Goal: Task Accomplishment & Management: Complete application form

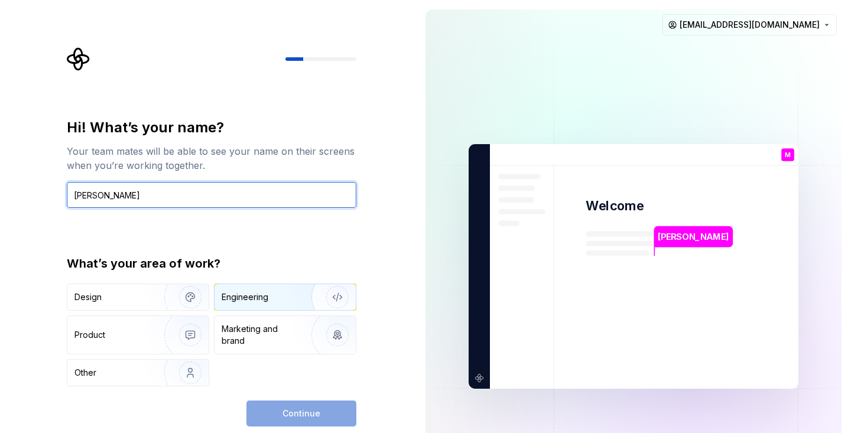
type input "[PERSON_NAME]"
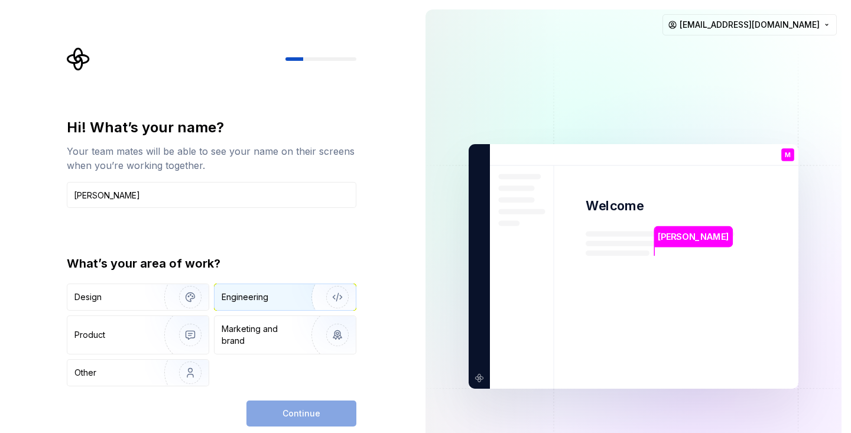
click at [265, 294] on div "Engineering" at bounding box center [245, 297] width 47 height 12
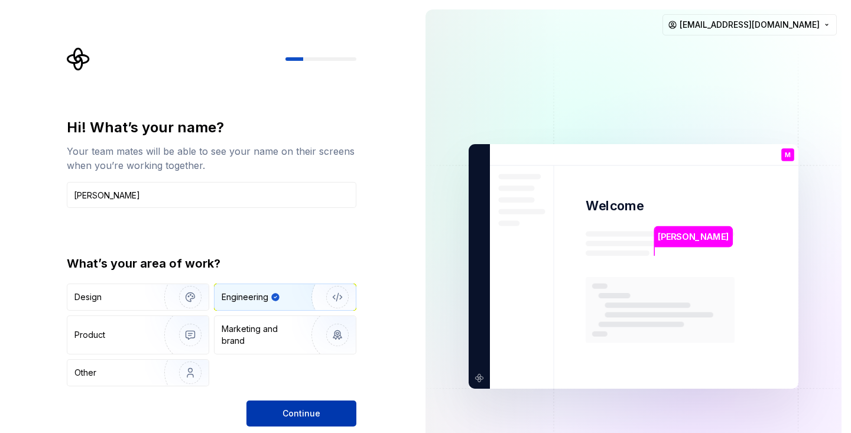
click at [293, 415] on span "Continue" at bounding box center [302, 414] width 38 height 12
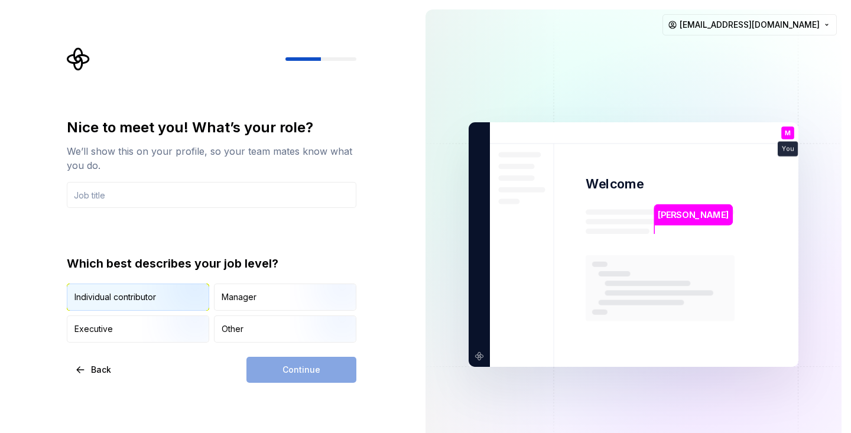
click at [175, 289] on img "button" at bounding box center [180, 312] width 76 height 79
click at [327, 368] on div "Continue" at bounding box center [302, 370] width 110 height 26
click at [299, 199] on input "text" at bounding box center [212, 195] width 290 height 26
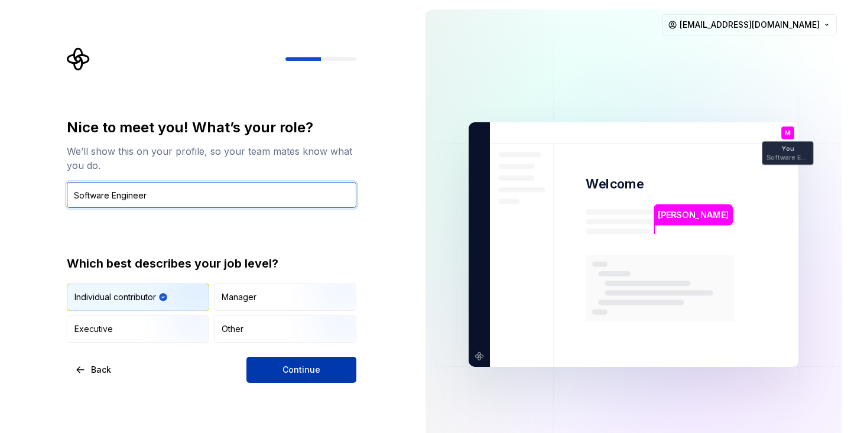
type input "Software Engineer"
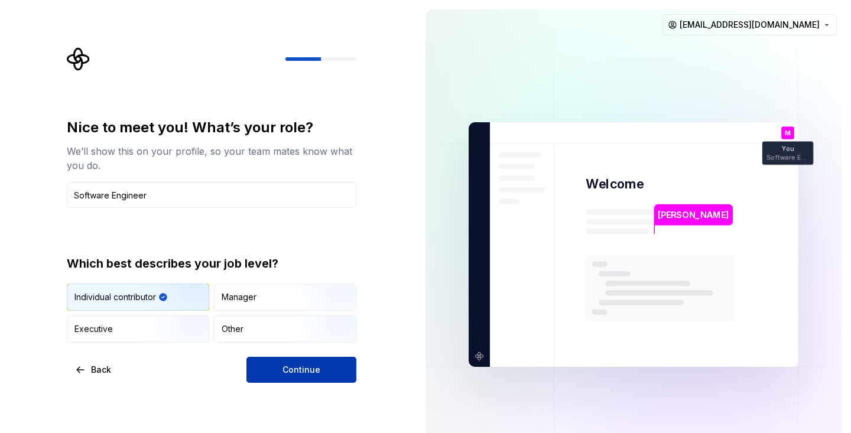
click at [327, 364] on button "Continue" at bounding box center [302, 370] width 110 height 26
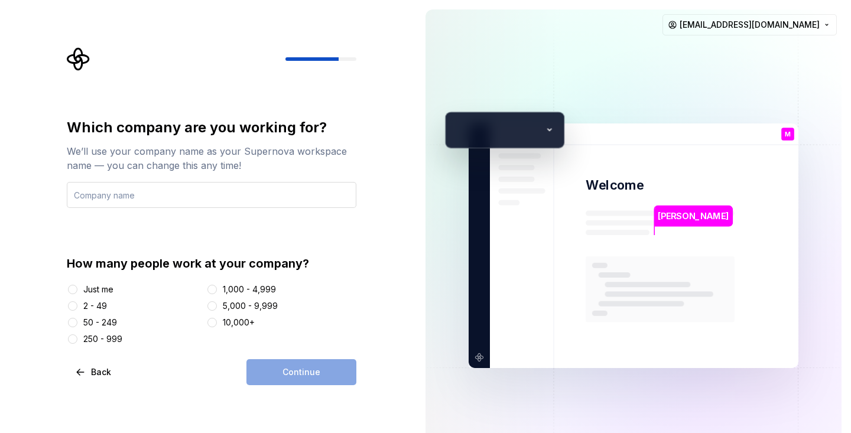
click at [182, 193] on input "text" at bounding box center [212, 195] width 290 height 26
type input "I"
type input "p"
click at [107, 293] on div "Just me" at bounding box center [98, 290] width 30 height 12
click at [77, 293] on button "Just me" at bounding box center [72, 289] width 9 height 9
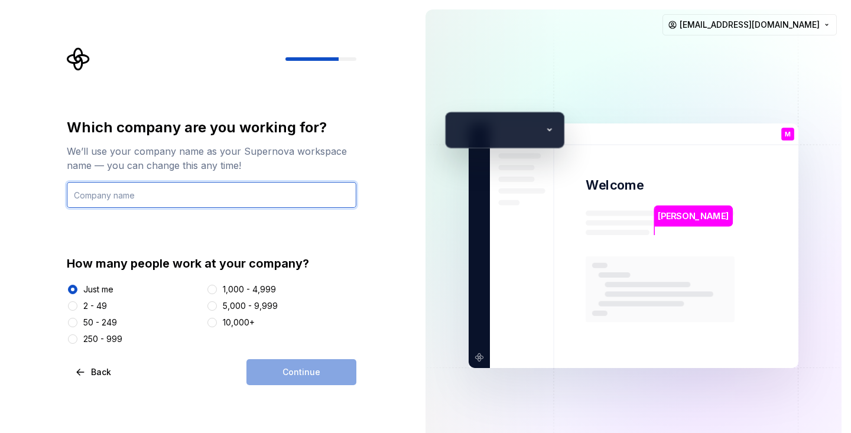
click at [172, 198] on input "text" at bounding box center [212, 195] width 290 height 26
type input "M"
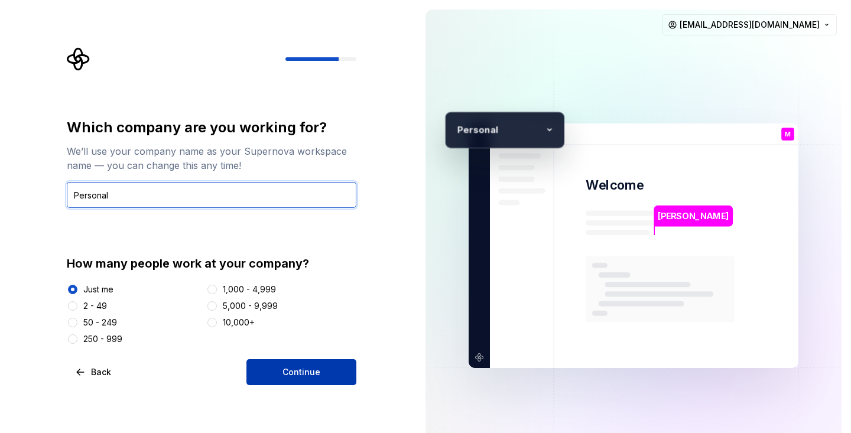
type input "Personal"
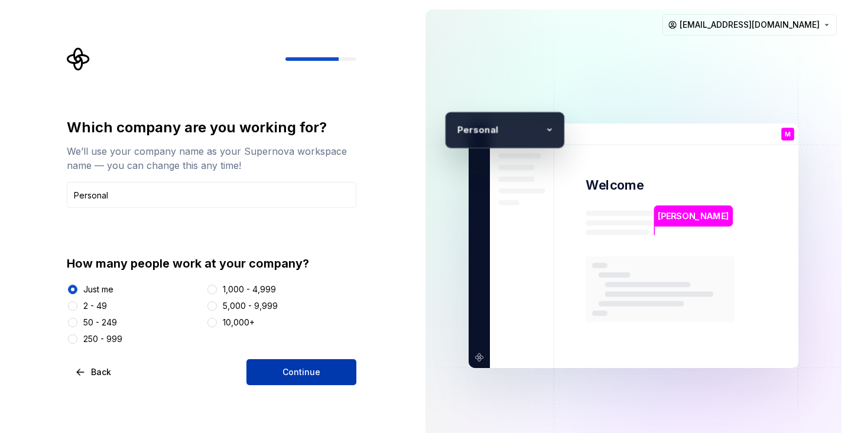
click at [302, 378] on button "Continue" at bounding box center [302, 372] width 110 height 26
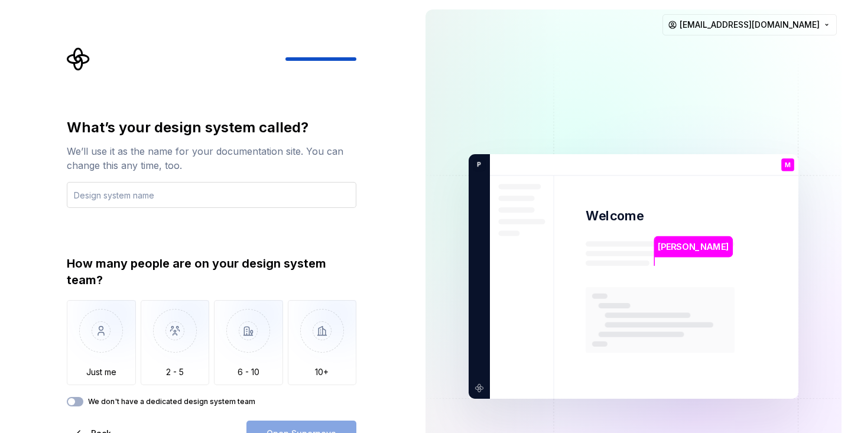
click at [275, 186] on input "text" at bounding box center [212, 195] width 290 height 26
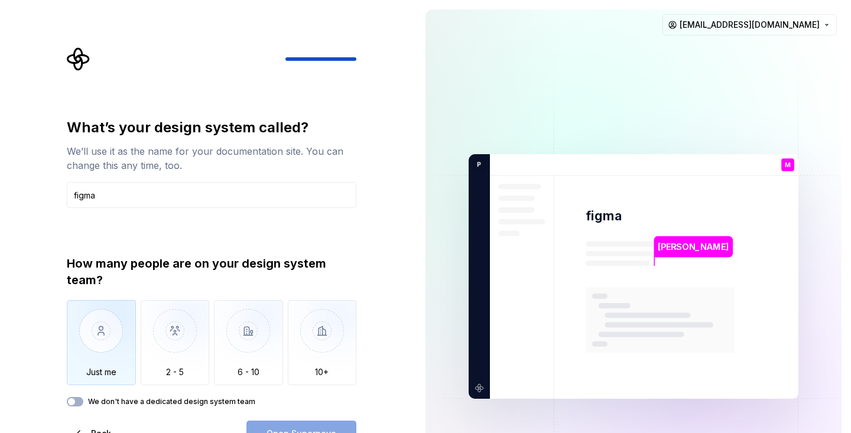
type input "figma"
click at [111, 335] on img "button" at bounding box center [101, 339] width 69 height 79
click at [389, 302] on div "What’s your design system called? We’ll use it as the name for your documentati…" at bounding box center [208, 276] width 416 height 553
click at [324, 422] on button "Open Supernova" at bounding box center [302, 434] width 110 height 26
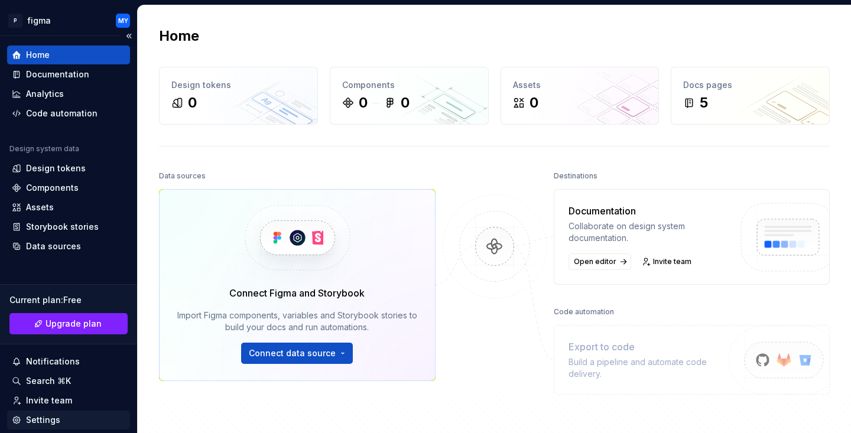
click at [52, 420] on div "Settings" at bounding box center [43, 420] width 34 height 12
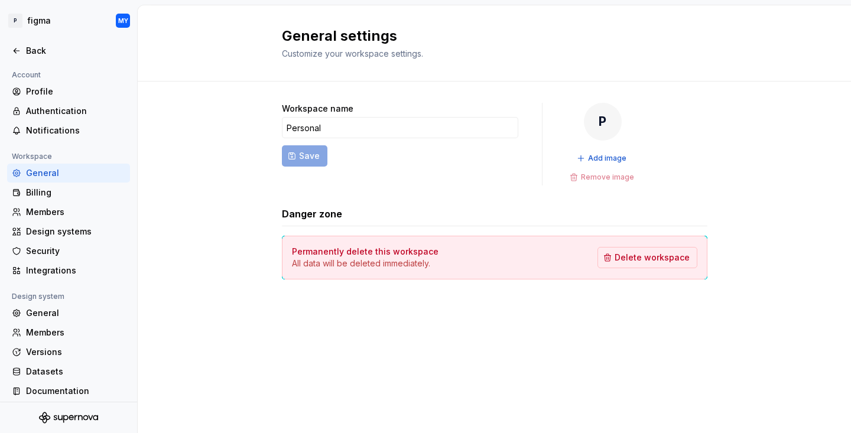
click at [217, 300] on div "Workspace name Personal Save P Add image Remove image Danger zone Permanently d…" at bounding box center [495, 203] width 714 height 243
click at [77, 193] on div "Billing" at bounding box center [75, 193] width 99 height 12
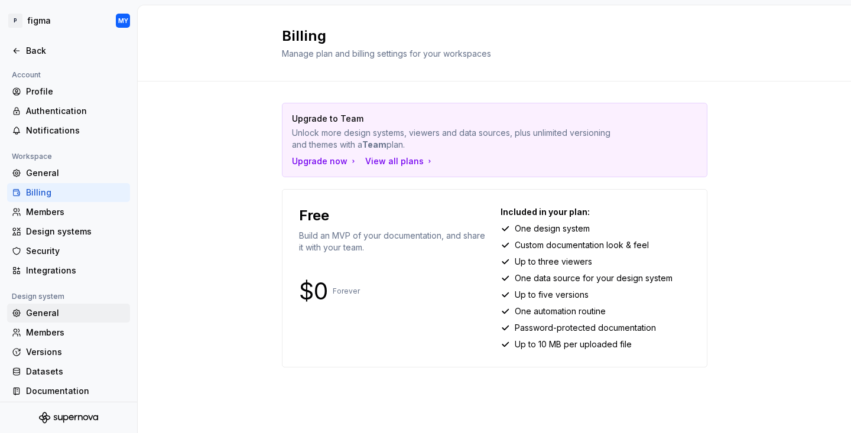
scroll to position [6, 0]
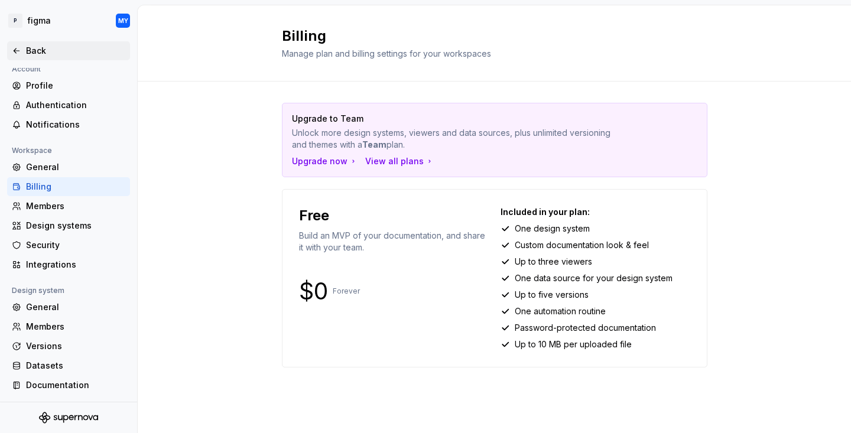
click at [41, 46] on div "Back" at bounding box center [75, 51] width 99 height 12
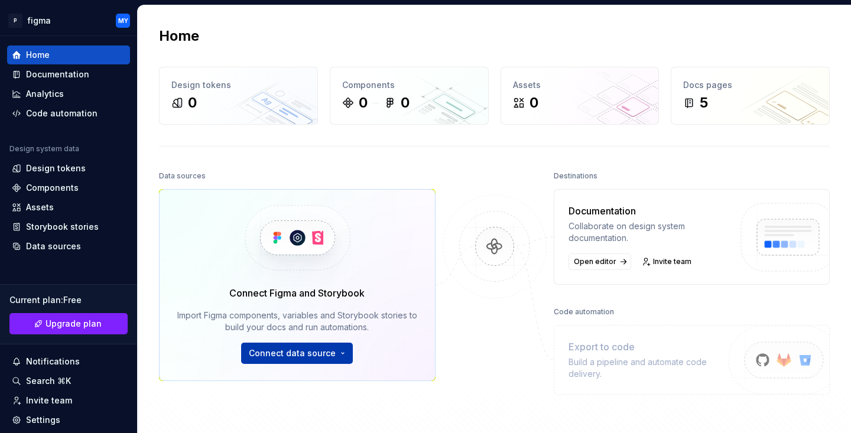
click at [305, 358] on html "P figma MY Home Documentation Analytics Code automation Design system data Desi…" at bounding box center [425, 216] width 851 height 433
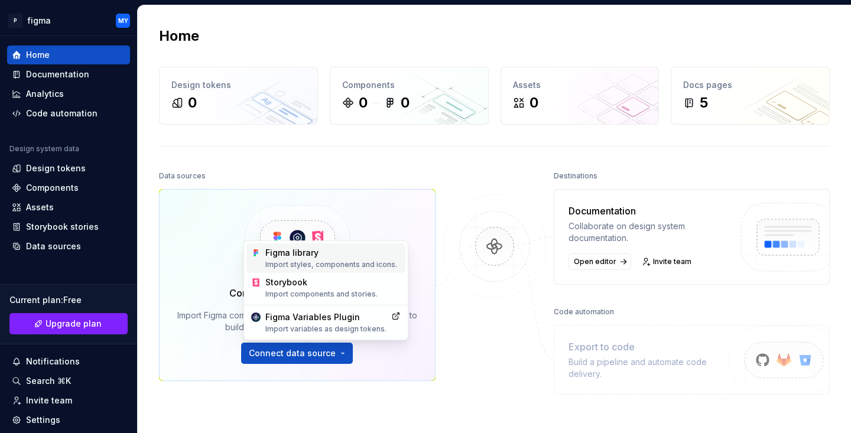
click at [332, 264] on div "Import styles, components and icons." at bounding box center [332, 264] width 135 height 9
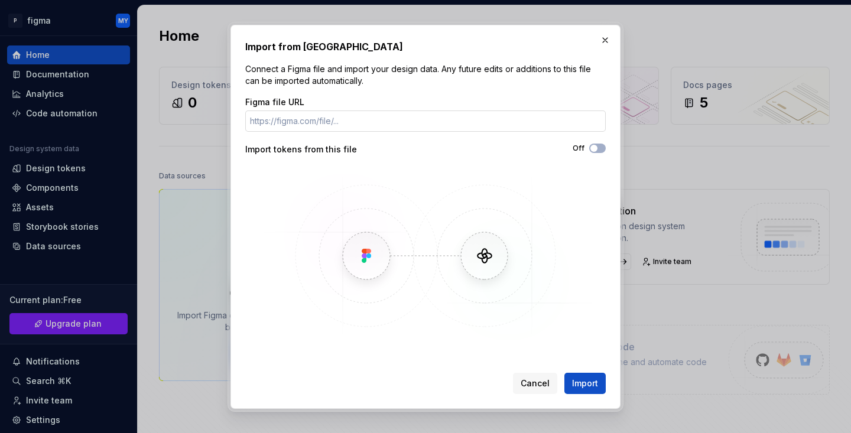
click at [391, 122] on input "Figma file URL" at bounding box center [425, 121] width 361 height 21
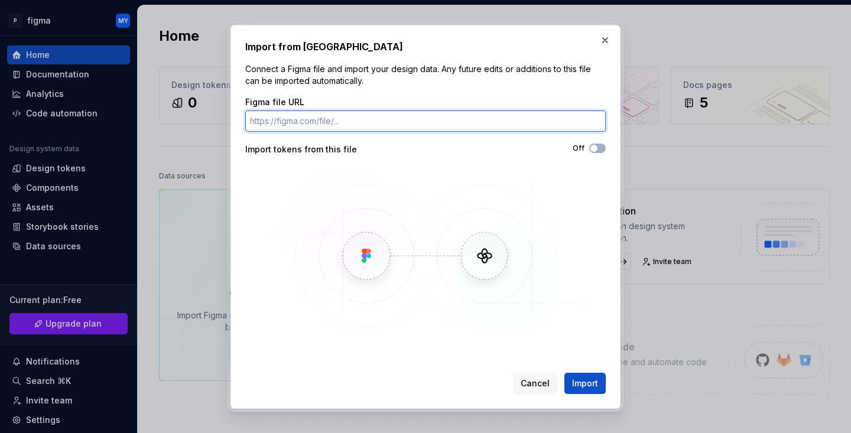
paste input "[URL][DOMAIN_NAME]"
type input "[URL][DOMAIN_NAME]"
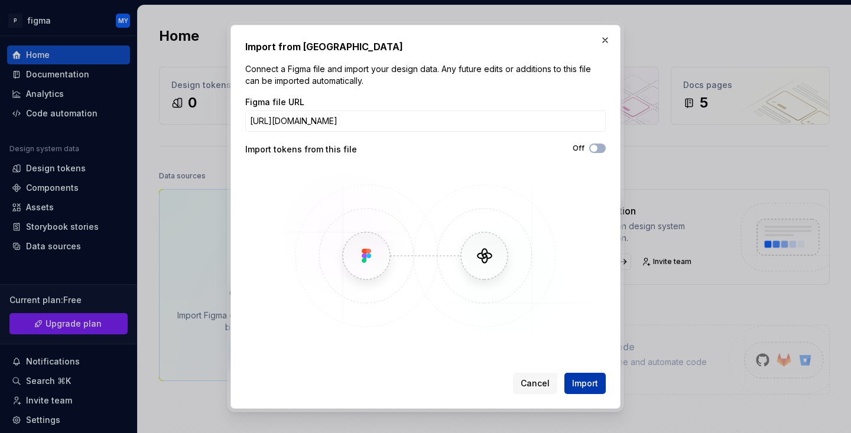
click at [602, 390] on button "Import" at bounding box center [585, 383] width 41 height 21
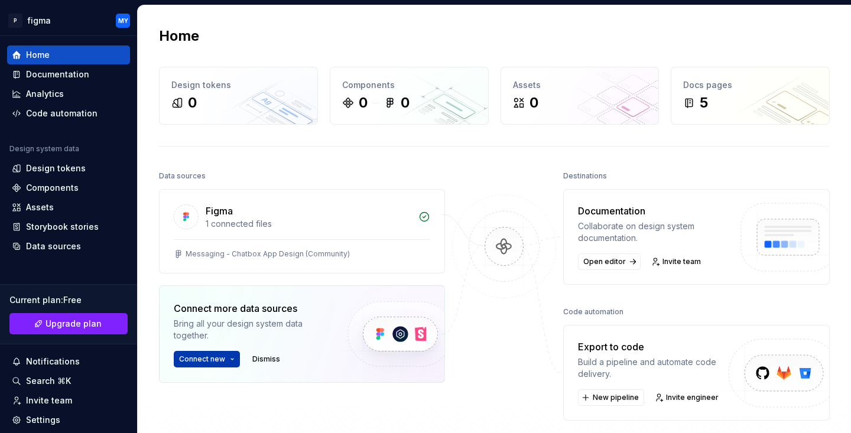
click at [208, 364] on html "P figma MY Home Documentation Analytics Code automation Design system data Desi…" at bounding box center [425, 216] width 851 height 433
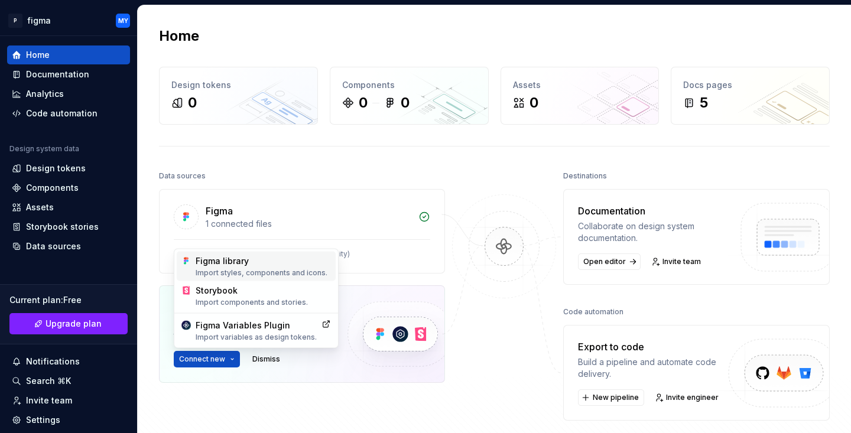
click at [243, 273] on div "Import styles, components and icons." at bounding box center [263, 272] width 135 height 9
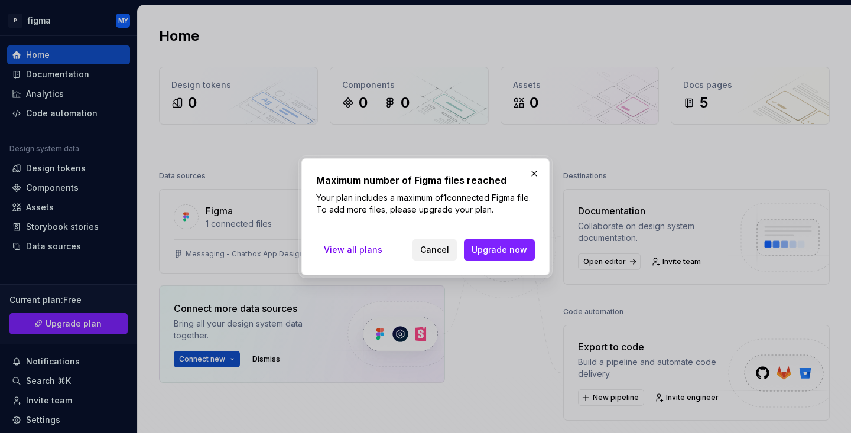
click at [439, 257] on button "Cancel" at bounding box center [435, 249] width 44 height 21
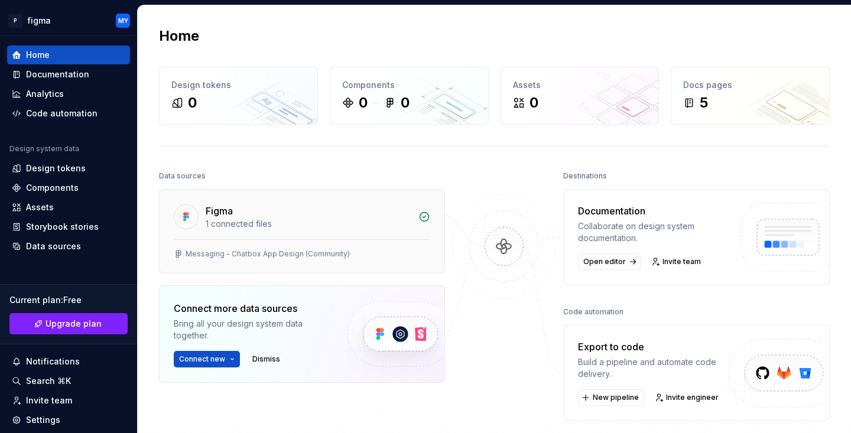
click at [370, 229] on div "1 connected files" at bounding box center [309, 224] width 206 height 12
click at [507, 249] on img at bounding box center [504, 259] width 115 height 128
click at [365, 209] on div "Figma" at bounding box center [309, 211] width 206 height 14
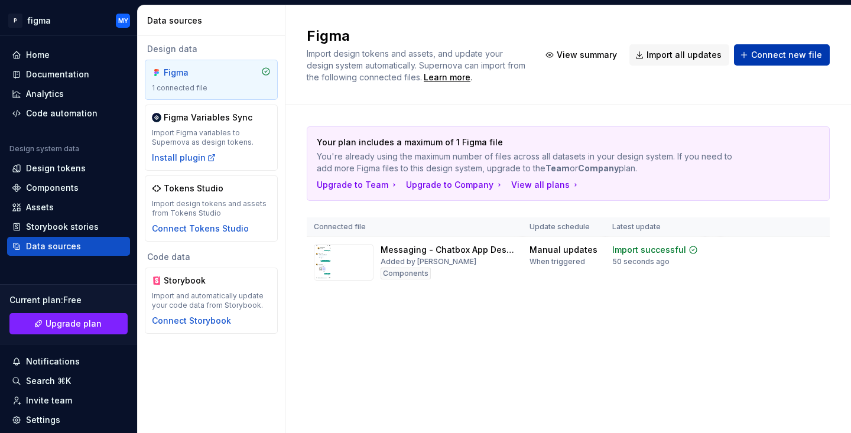
click at [770, 52] on span "Connect new file" at bounding box center [786, 55] width 71 height 12
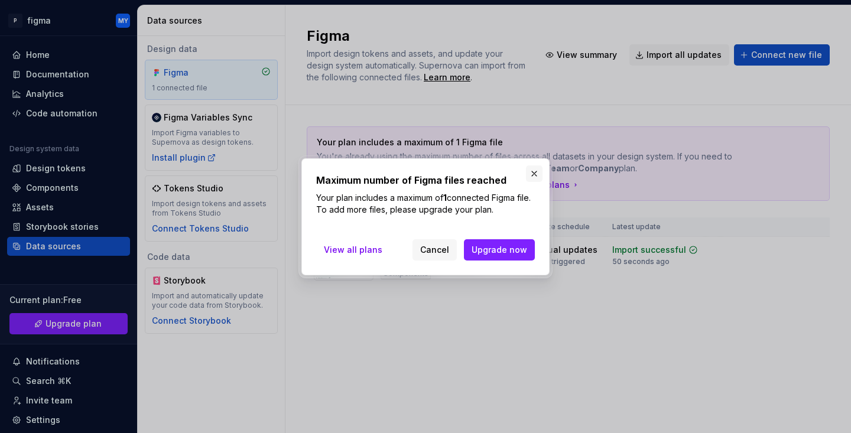
click at [537, 170] on button "button" at bounding box center [534, 174] width 17 height 17
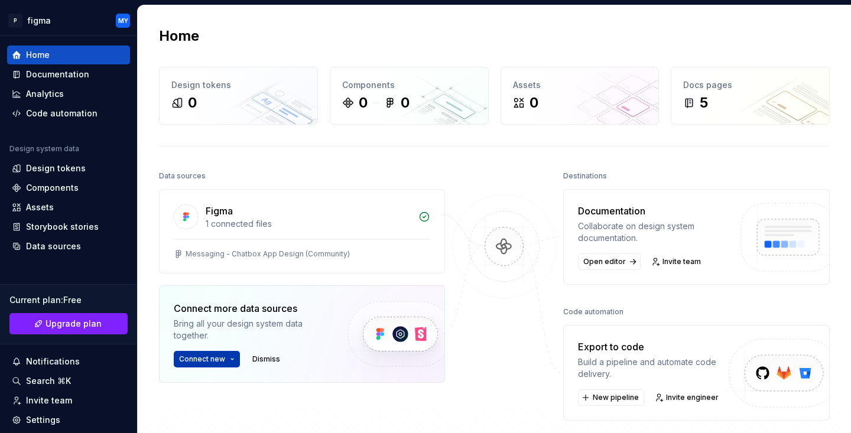
click at [232, 358] on html "P figma MY Home Documentation Analytics Code automation Design system data Desi…" at bounding box center [425, 216] width 851 height 433
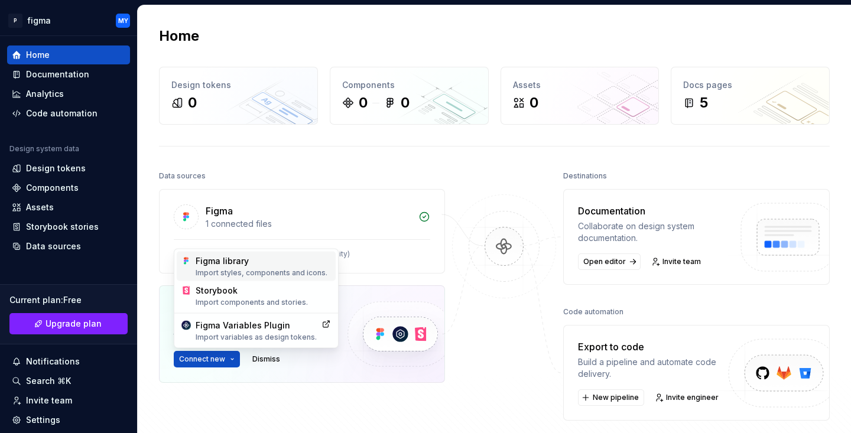
click at [226, 260] on div "Figma library Import styles, components and icons." at bounding box center [263, 266] width 135 height 22
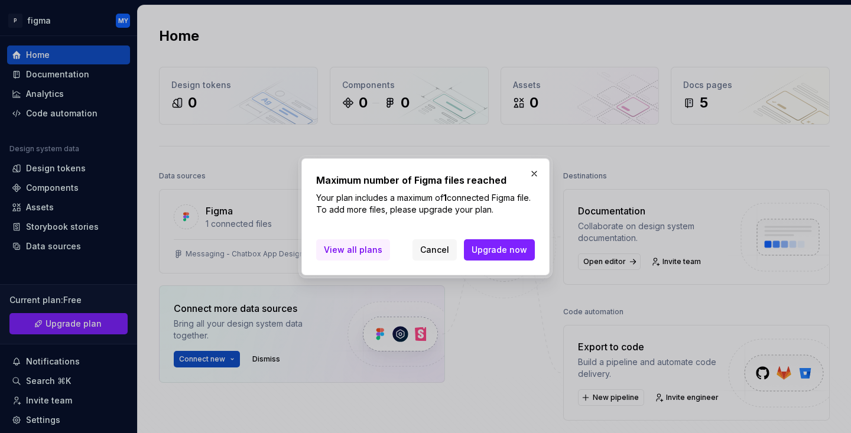
click at [367, 248] on span "View all plans" at bounding box center [353, 250] width 59 height 12
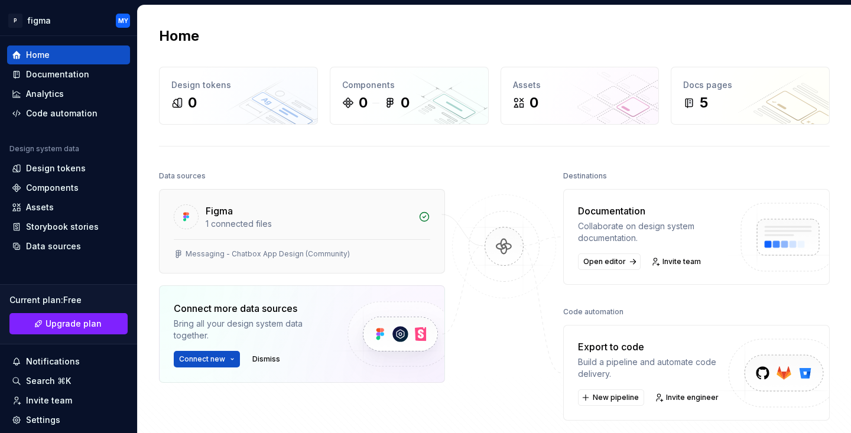
click at [287, 207] on div "Figma" at bounding box center [309, 211] width 206 height 14
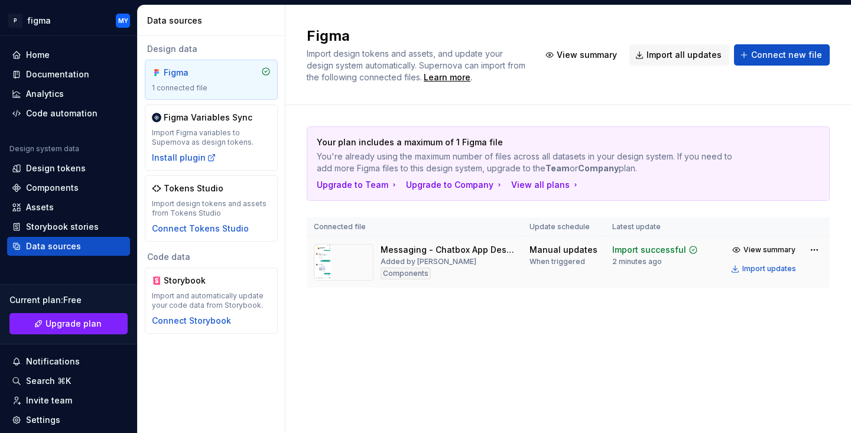
click at [356, 257] on img at bounding box center [344, 262] width 60 height 37
click at [816, 247] on html "P figma MY Home Documentation Analytics Code automation Design system data Desi…" at bounding box center [425, 216] width 851 height 433
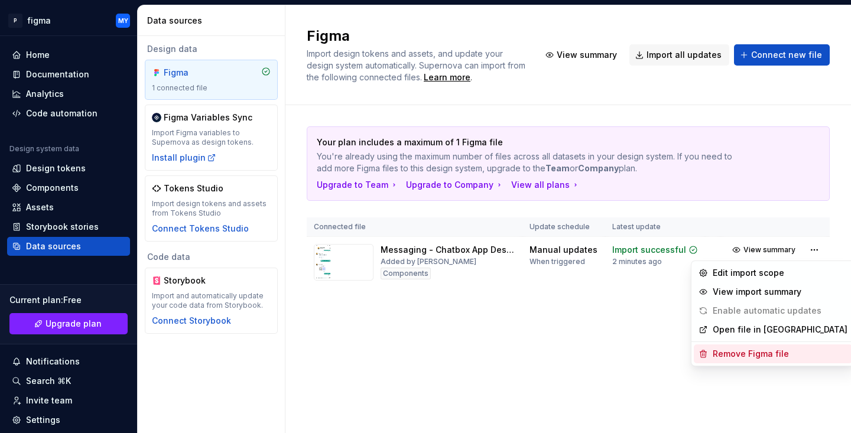
click at [739, 356] on div "Remove Figma file" at bounding box center [780, 354] width 135 height 12
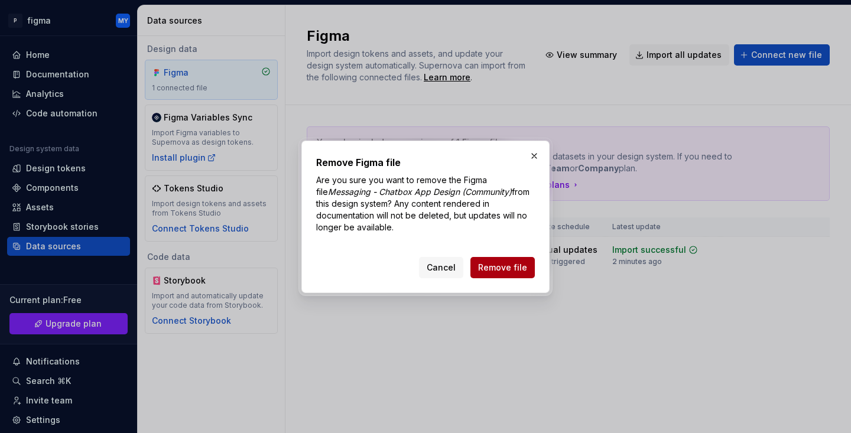
click at [502, 265] on span "Remove file" at bounding box center [502, 268] width 49 height 12
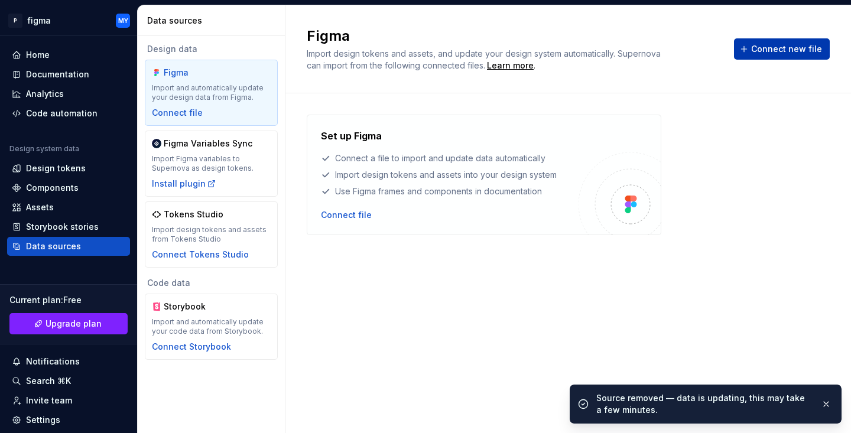
click at [797, 47] on span "Connect new file" at bounding box center [786, 49] width 71 height 12
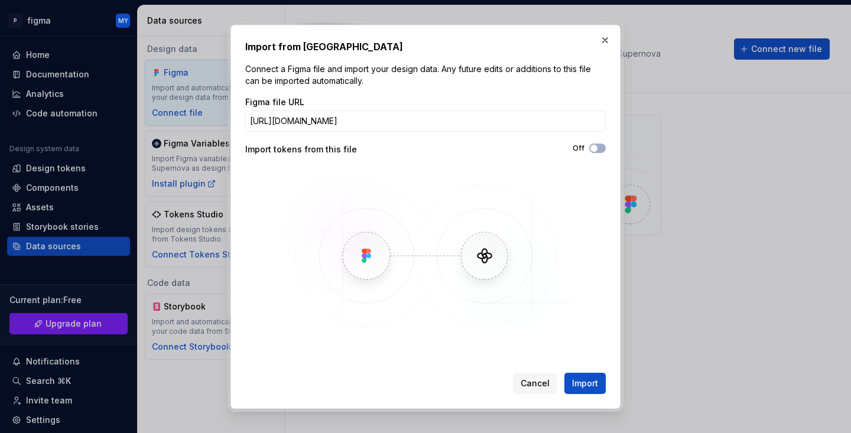
scroll to position [0, 430]
type input "https://www.figma.com/make/0lvnjwIfr5AKApjL8bDeAG/AI%E6%99%BA%E8%83%BD%E4%BC%B4…"
click at [589, 377] on button "Import" at bounding box center [585, 383] width 41 height 21
click at [540, 123] on input "https://www.figma.com/make/0lvnjwIfr5AKApjL8bDeAG/AI%E6%99%BA%E8%83%BD%E4%BC%B4…" at bounding box center [425, 121] width 361 height 21
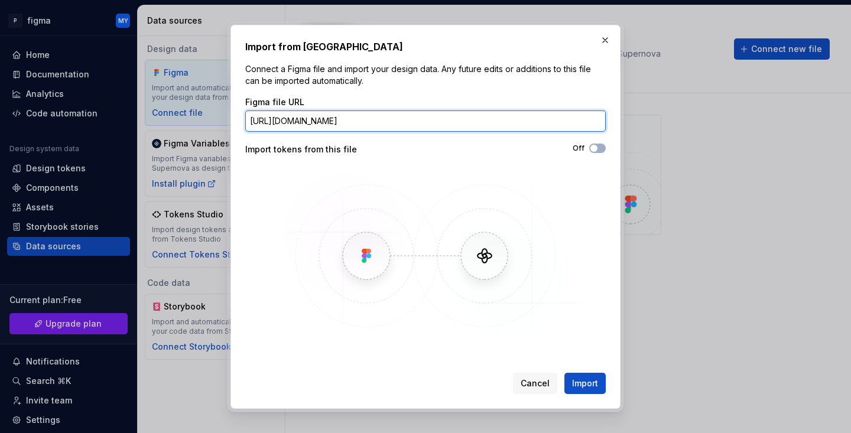
scroll to position [0, 430]
drag, startPoint x: 250, startPoint y: 118, endPoint x: 816, endPoint y: 161, distance: 568.0
click at [816, 161] on div "Import from Figma Connect a Figma file and import your design data. Any future …" at bounding box center [425, 216] width 851 height 433
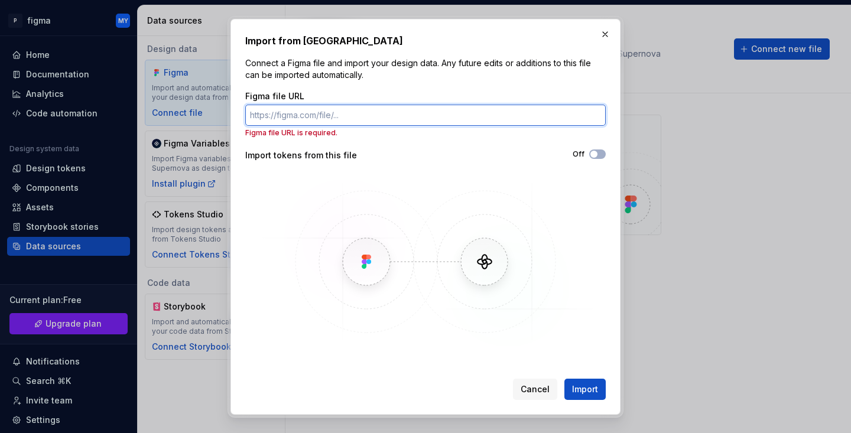
scroll to position [0, 0]
paste input "https://www.figma.com/make/0lvnjwIfr5AKApjL8bDeAG/AI%E6%99%BA%E8%83%BD%E4%BC%B4…"
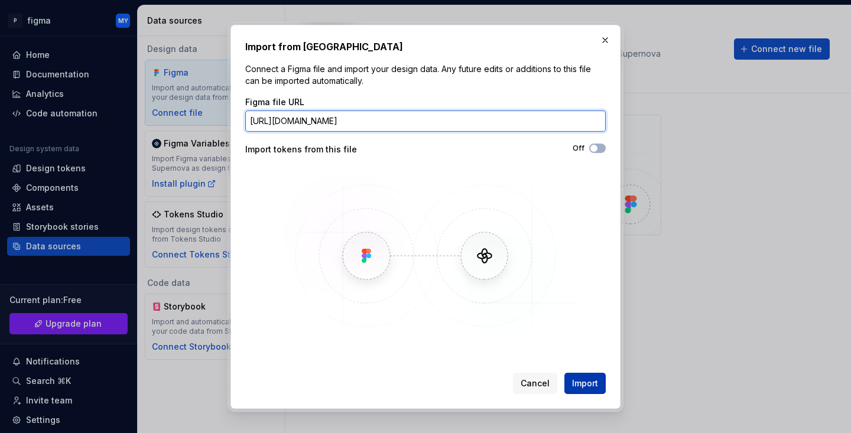
type input "https://www.figma.com/make/0lvnjwIfr5AKApjL8bDeAG/AI%E6%99%BA%E8%83%BD%E4%BC%B4…"
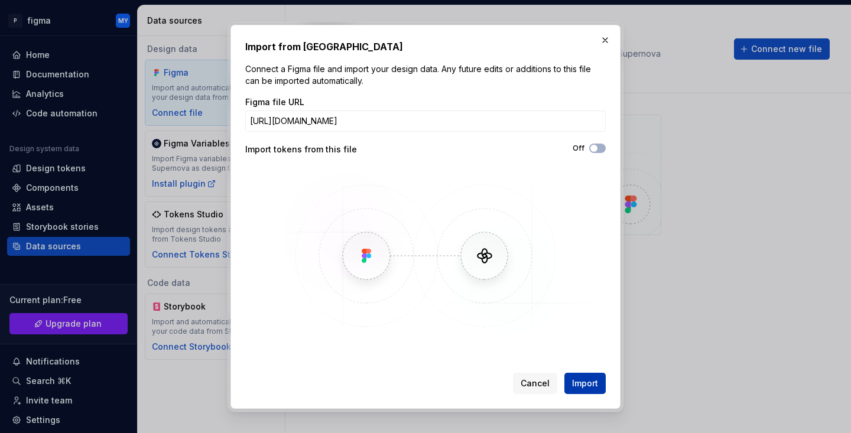
click at [598, 381] on button "Import" at bounding box center [585, 383] width 41 height 21
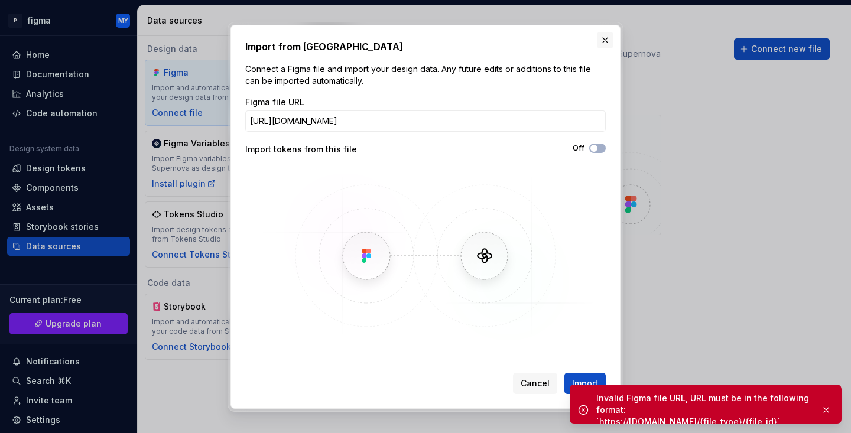
click at [607, 40] on button "button" at bounding box center [605, 40] width 17 height 17
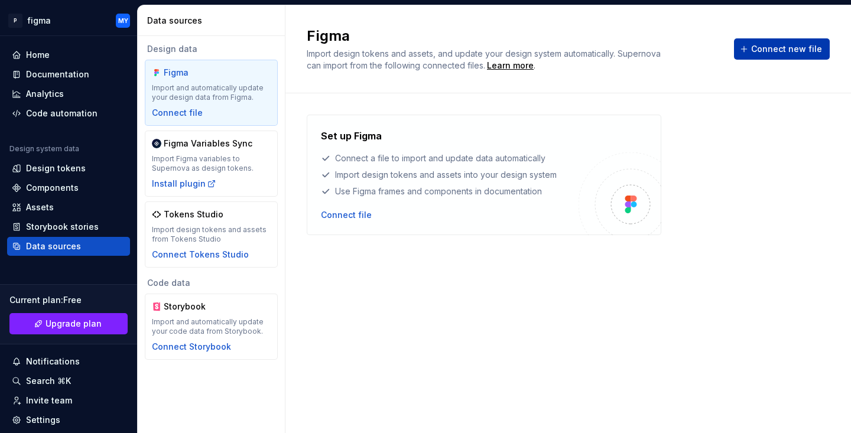
click at [808, 45] on span "Connect new file" at bounding box center [786, 49] width 71 height 12
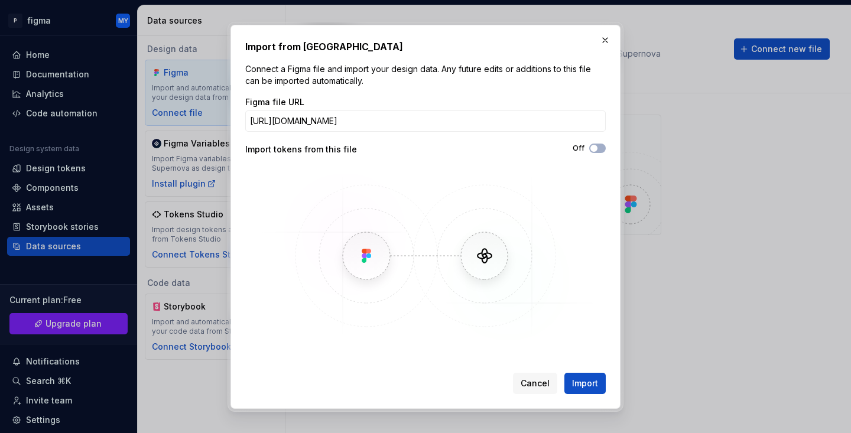
scroll to position [0, 377]
type input "https://www.figma.com/make/0lvnjwIfr5AKApjL8bDeAG/AI%E6%99%BA%E8%83%BD%E4%BC%B4…"
click at [590, 375] on button "Import" at bounding box center [585, 383] width 41 height 21
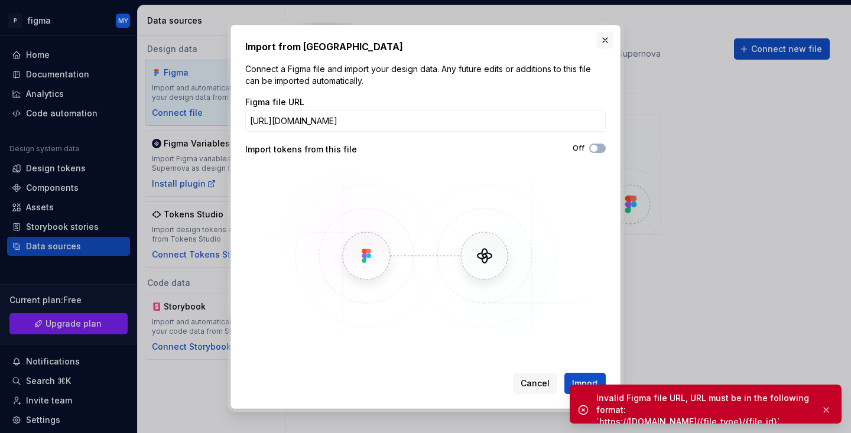
click at [606, 38] on button "button" at bounding box center [605, 40] width 17 height 17
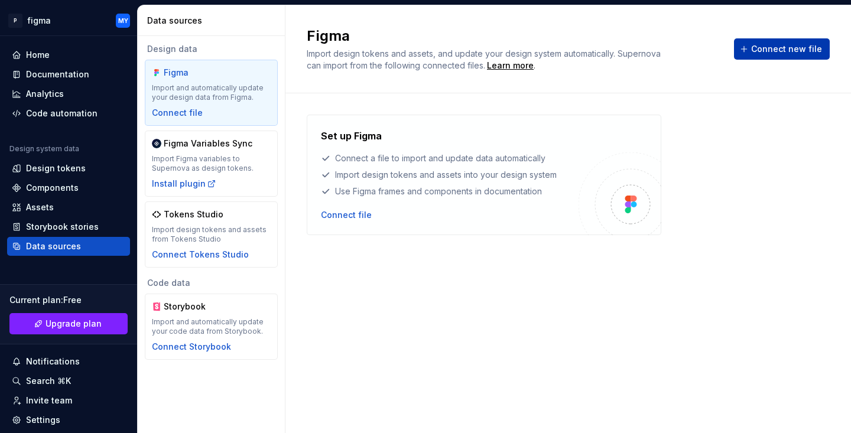
click at [753, 50] on button "Connect new file" at bounding box center [782, 48] width 96 height 21
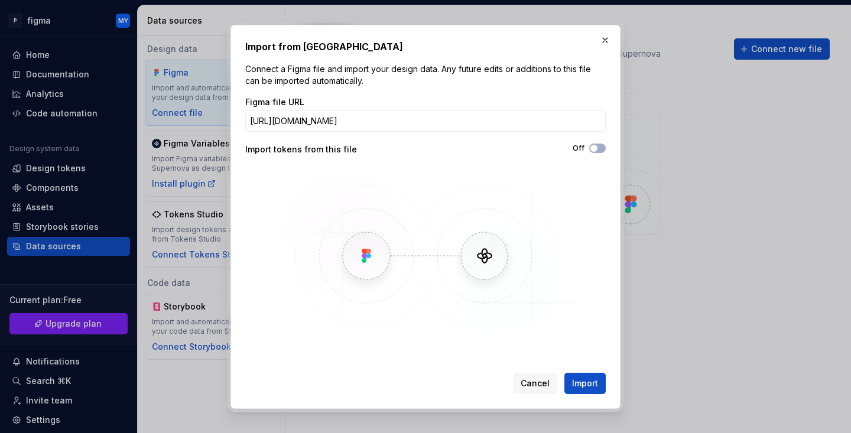
scroll to position [0, 475]
type input "https://www.figma.com/make/0lvnjwIfr5AKApjL8bDeAG/AI%E6%99%BA%E8%83%BD%E4%BC%B4…"
click at [586, 380] on span "Import" at bounding box center [585, 384] width 26 height 12
